Goal: Find specific page/section: Find specific page/section

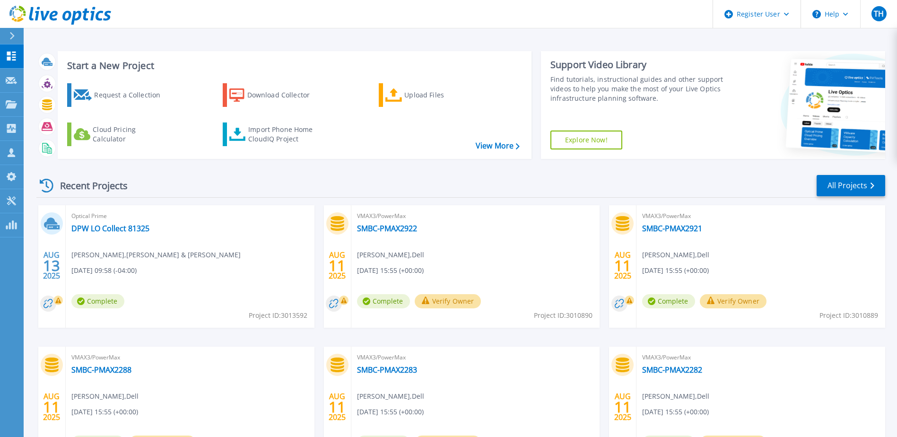
click at [319, 197] on div "Recent Projects All Projects" at bounding box center [460, 186] width 848 height 24
click at [15, 151] on icon at bounding box center [11, 152] width 11 height 9
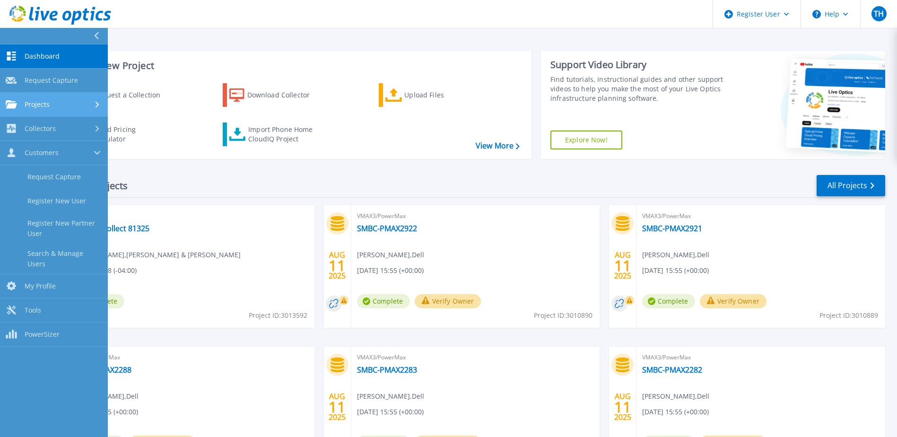
click at [55, 109] on link "Projects Projects" at bounding box center [54, 105] width 108 height 24
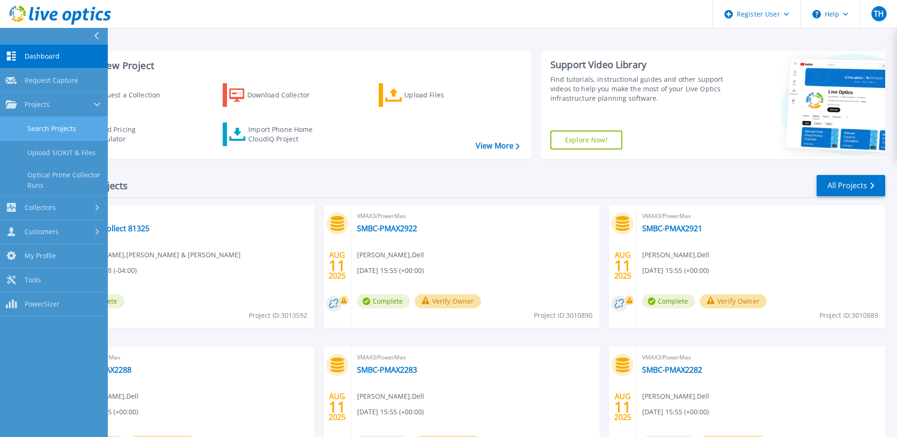
click at [53, 130] on link "Search Projects" at bounding box center [54, 129] width 108 height 24
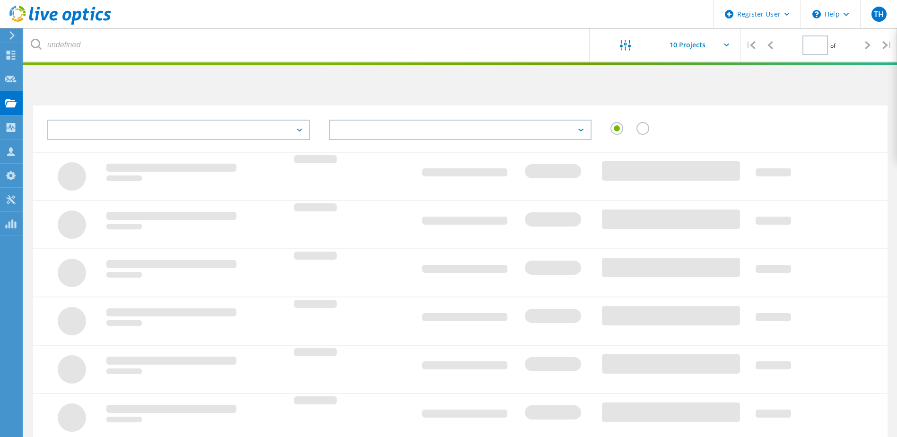
type input "1"
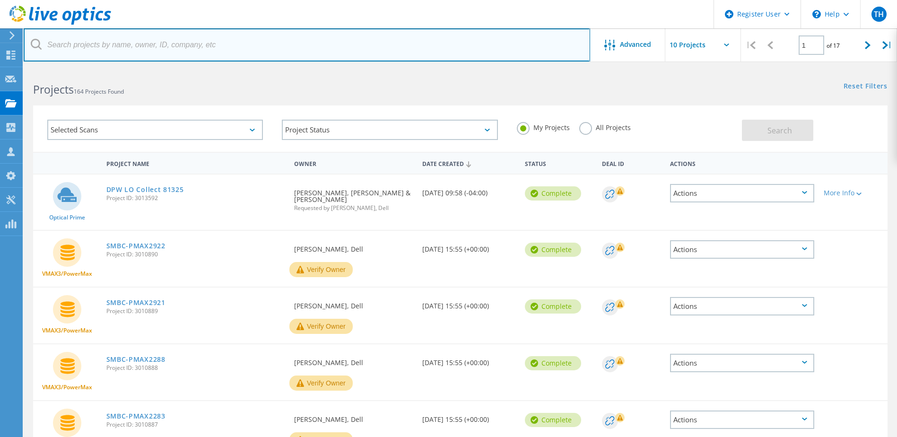
click at [268, 51] on input "text" at bounding box center [307, 44] width 566 height 33
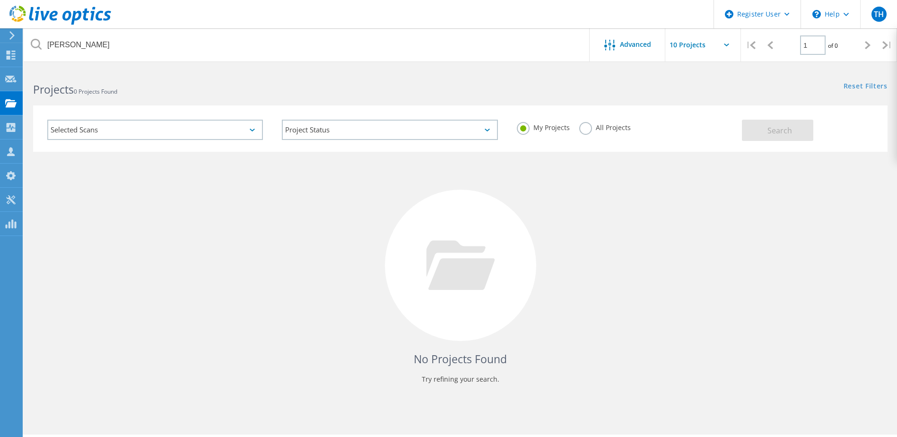
click at [591, 123] on label "All Projects" at bounding box center [605, 126] width 52 height 9
click at [0, 0] on input "All Projects" at bounding box center [0, 0] width 0 height 0
click at [755, 127] on button "Search" at bounding box center [777, 130] width 71 height 21
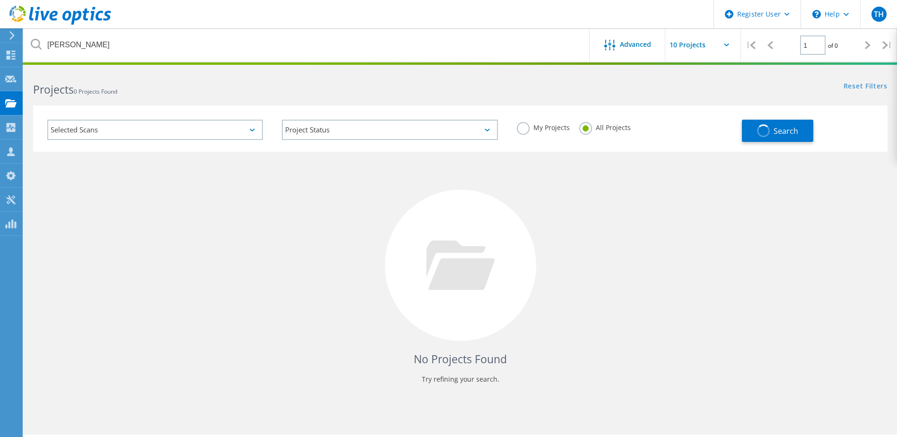
click at [560, 70] on div "Reset Filters Show Filters" at bounding box center [678, 77] width 436 height 17
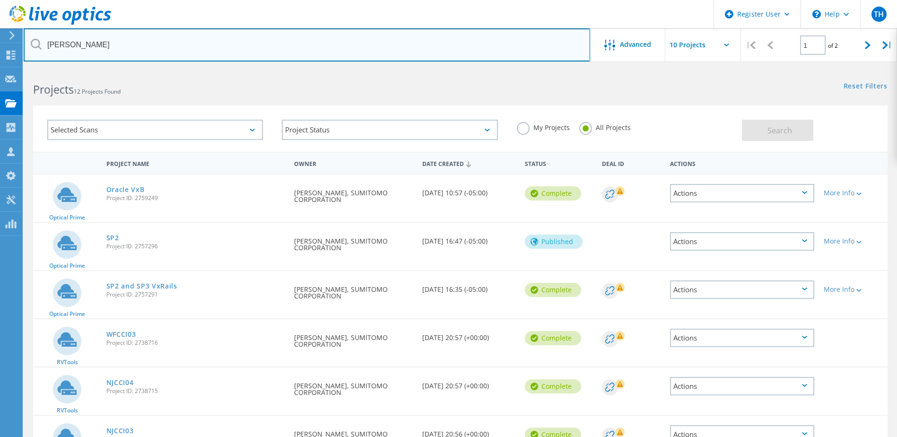
click at [182, 48] on input "[PERSON_NAME]" at bounding box center [307, 44] width 566 height 33
type input "[PERSON_NAME]"
